Goal: Navigation & Orientation: Find specific page/section

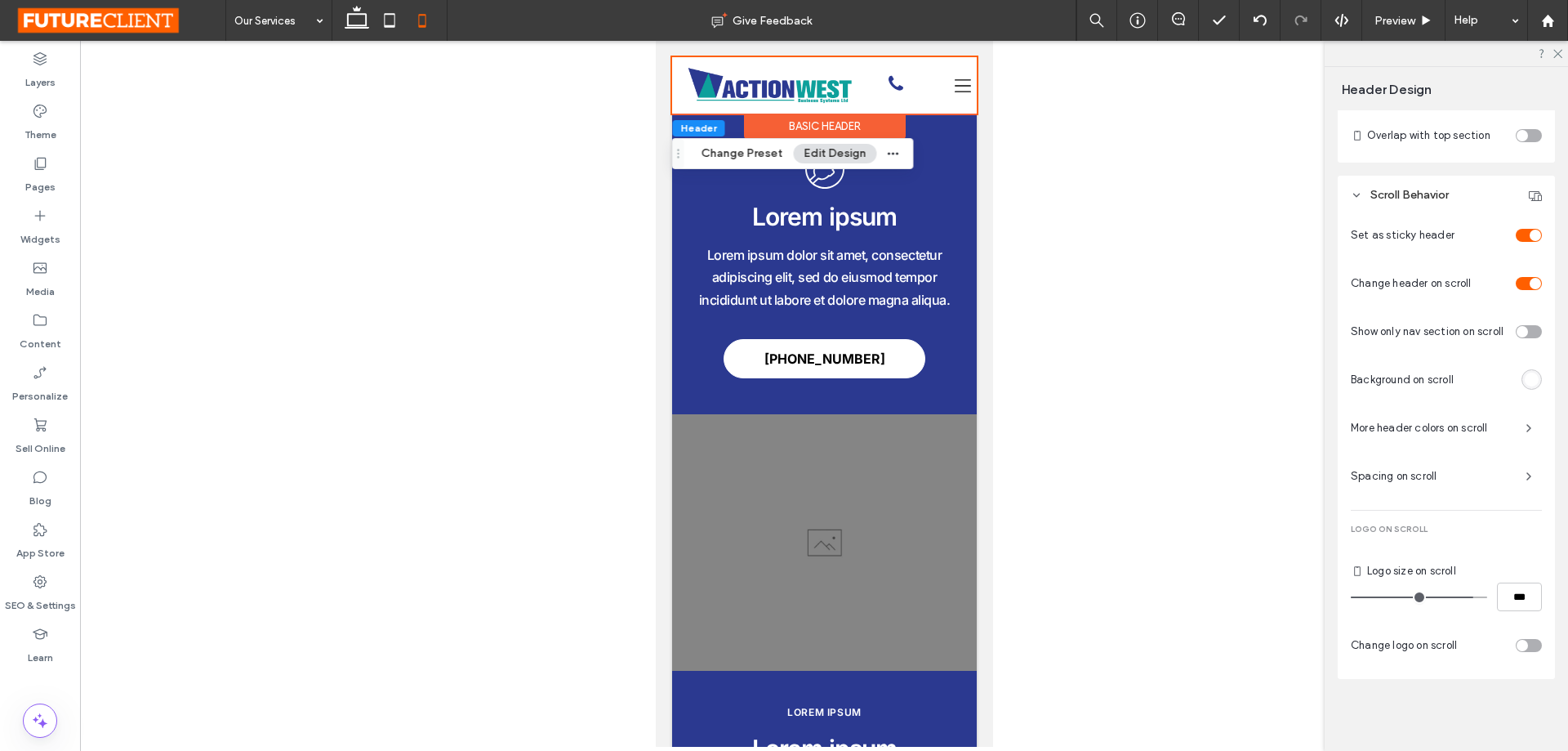
scroll to position [22, 0]
click at [1091, 311] on div at bounding box center [824, 393] width 1488 height 706
click at [1076, 296] on div at bounding box center [824, 393] width 1488 height 706
click at [1246, 315] on div at bounding box center [824, 393] width 1488 height 706
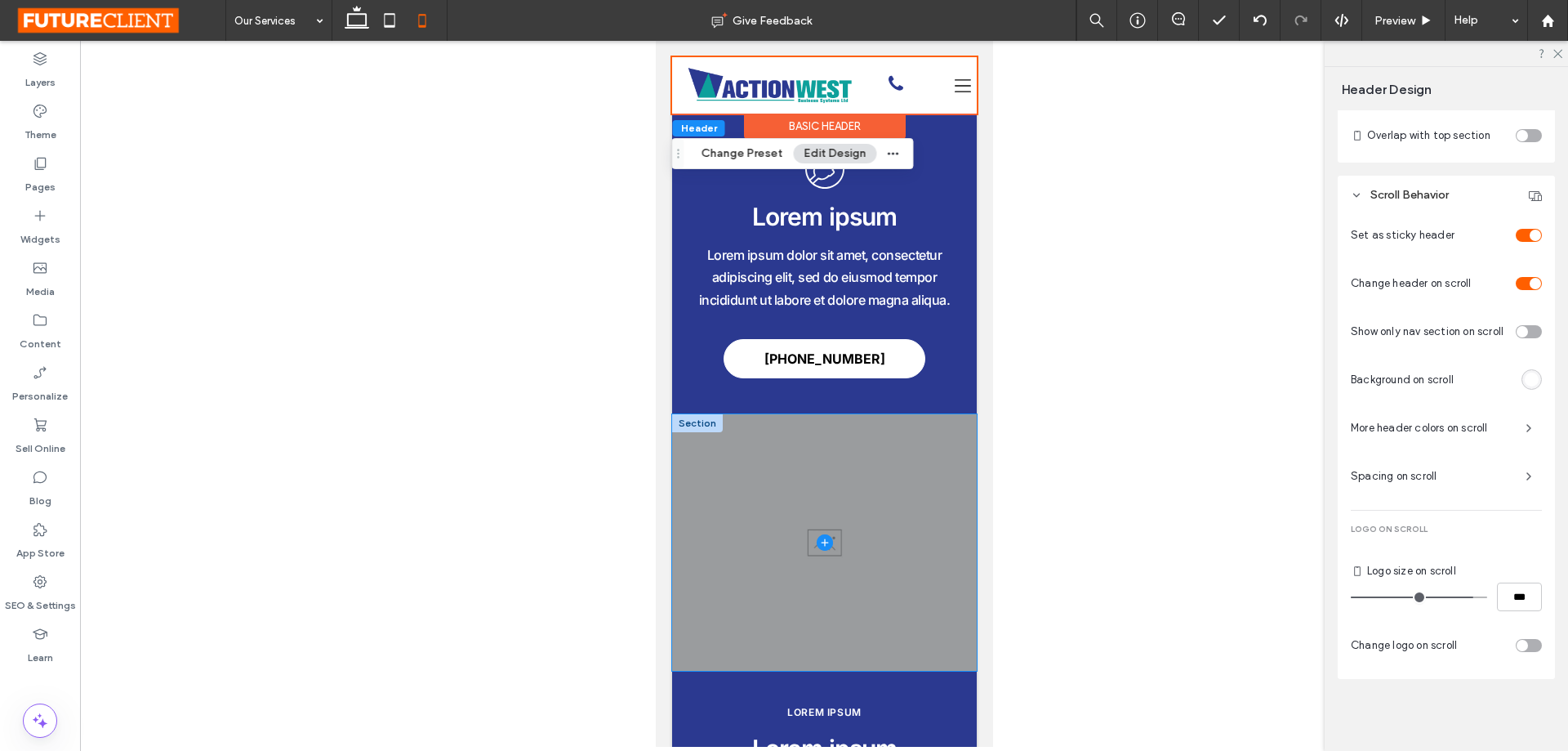
scroll to position [4657, 0]
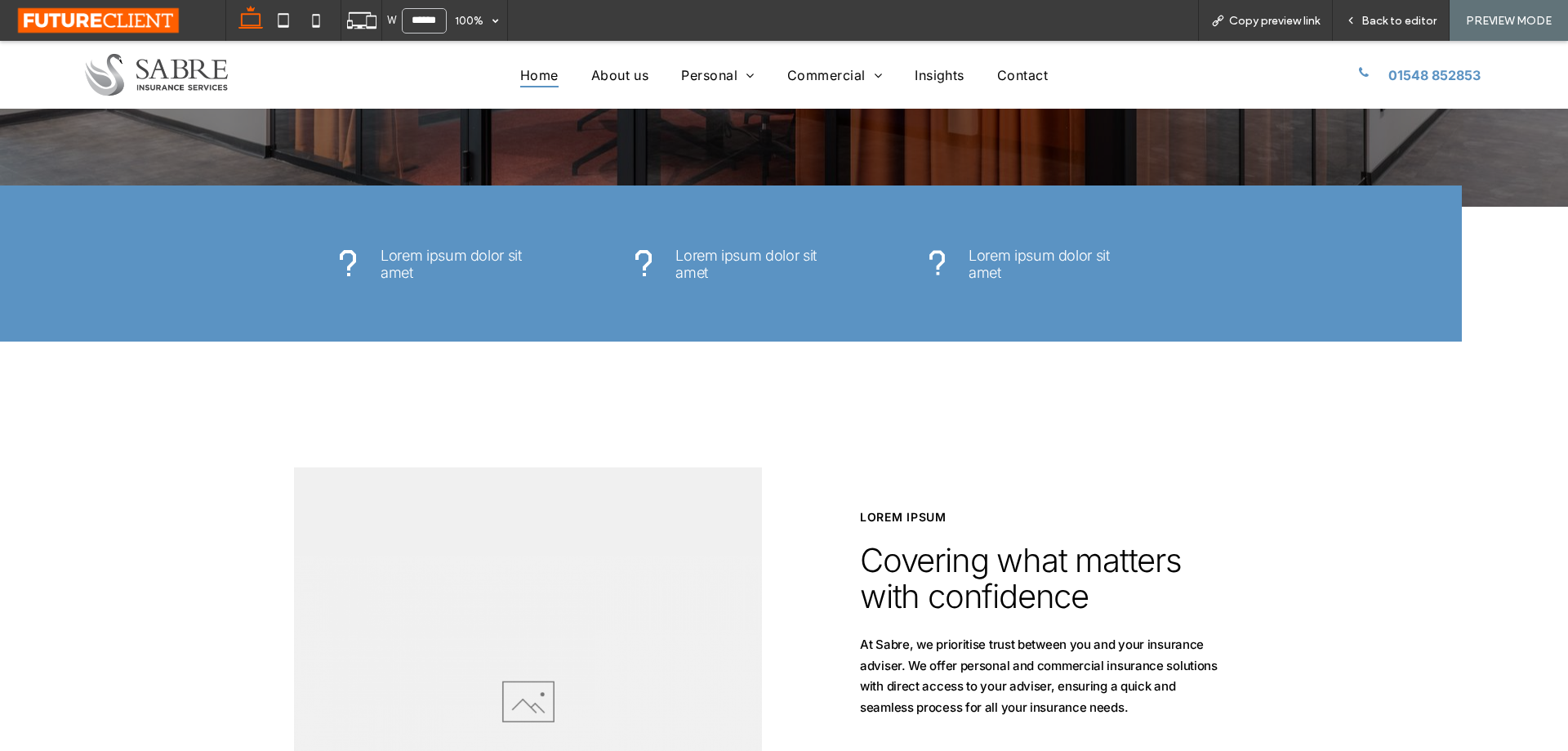
scroll to position [490, 0]
